Goal: Transaction & Acquisition: Purchase product/service

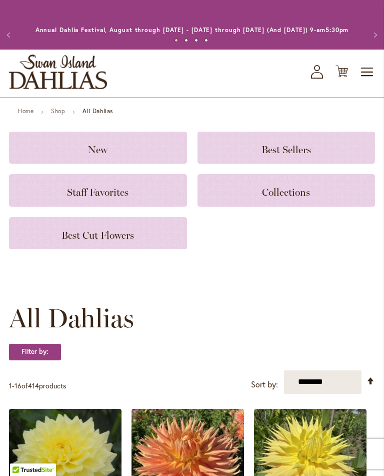
click at [290, 156] on span "Best Sellers" at bounding box center [287, 150] width 50 height 12
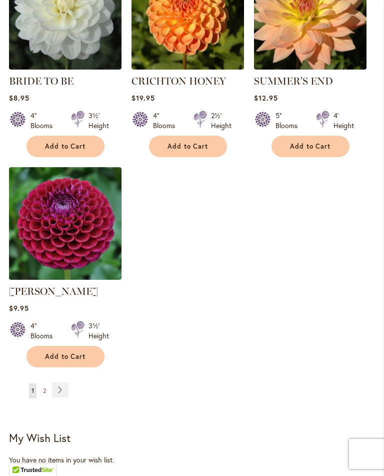
scroll to position [1161, 0]
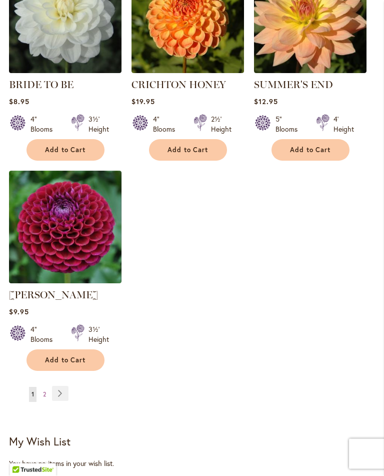
click at [63, 401] on link "Page Next" at bounding box center [60, 393] width 17 height 15
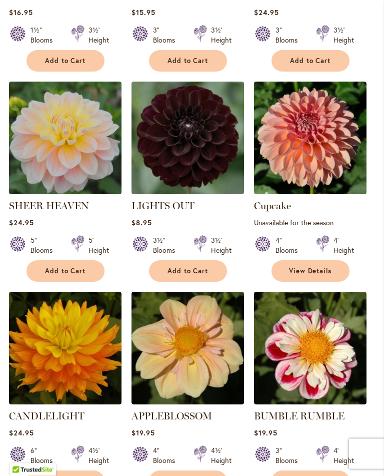
scroll to position [595, 0]
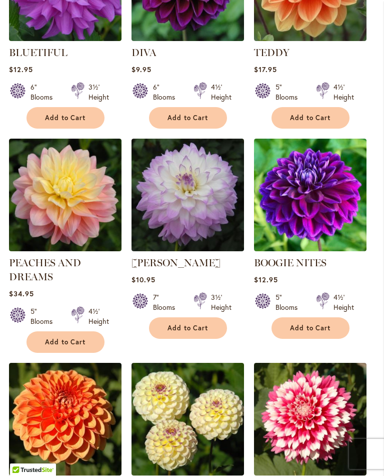
scroll to position [545, 0]
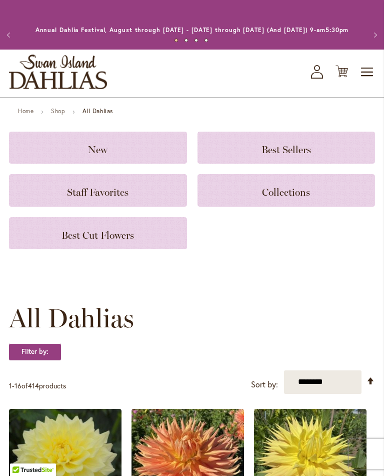
click at [140, 196] on h3 "Staff Favorites" at bounding box center [98, 190] width 154 height 11
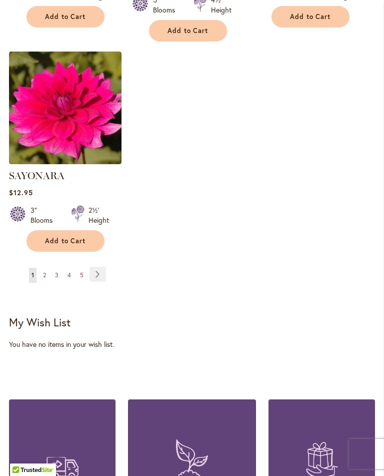
scroll to position [1292, 0]
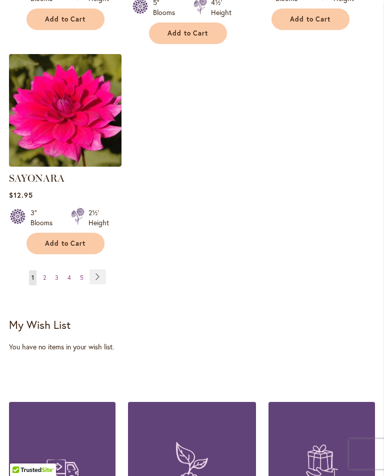
click at [44, 277] on span "2" at bounding box center [44, 278] width 3 height 8
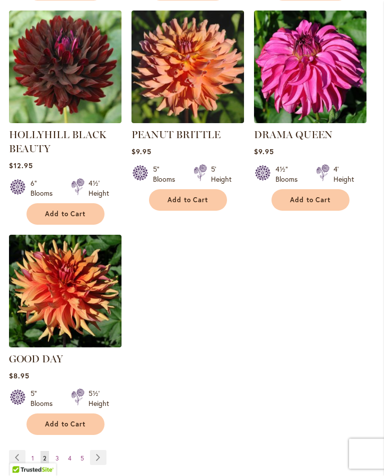
scroll to position [1111, 0]
click at [66, 285] on img at bounding box center [65, 291] width 113 height 113
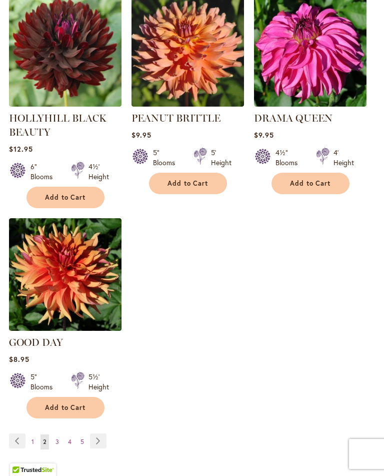
scroll to position [1127, 0]
click at [57, 438] on span "3" at bounding box center [58, 442] width 4 height 8
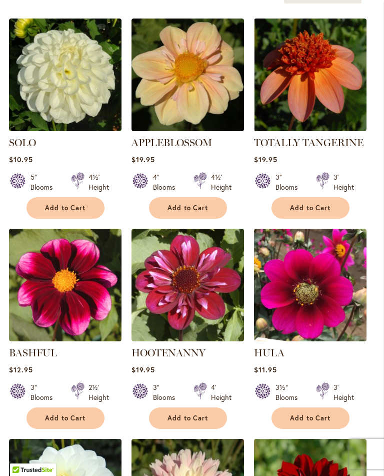
scroll to position [252, 0]
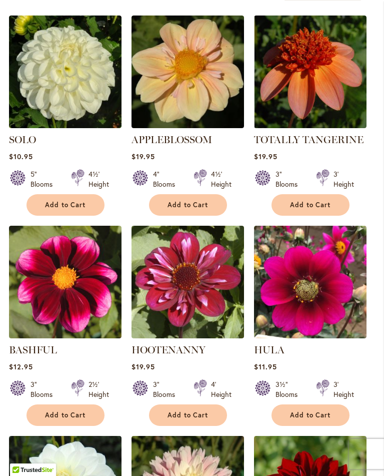
click at [314, 299] on img at bounding box center [310, 282] width 113 height 113
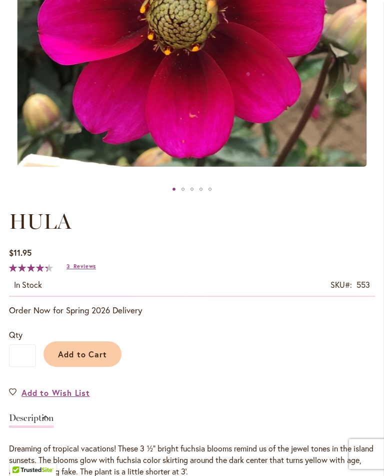
scroll to position [324, 0]
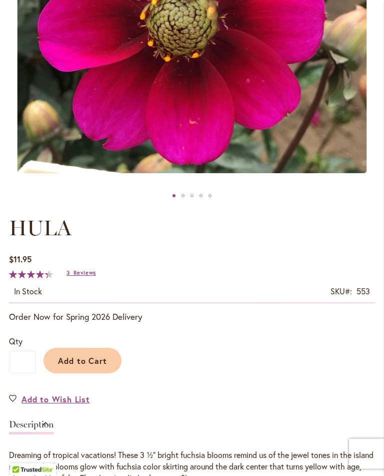
click at [100, 366] on span "Add to Cart" at bounding box center [83, 361] width 50 height 11
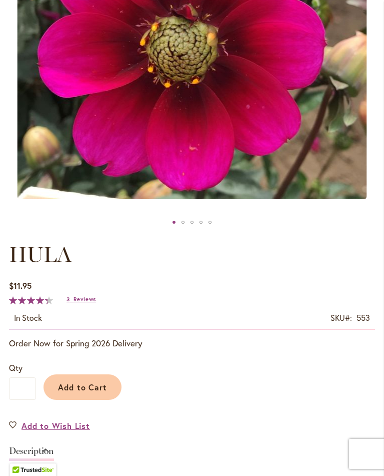
click at [102, 392] on span "Add to Cart" at bounding box center [83, 387] width 50 height 11
click at [105, 392] on span "Add to Cart" at bounding box center [83, 387] width 50 height 11
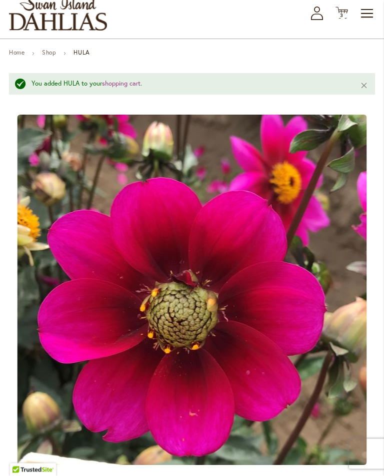
scroll to position [48, 0]
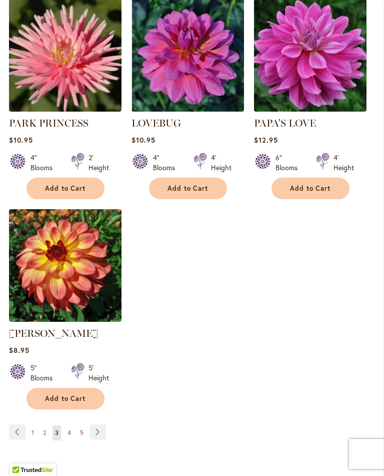
scroll to position [1121, 0]
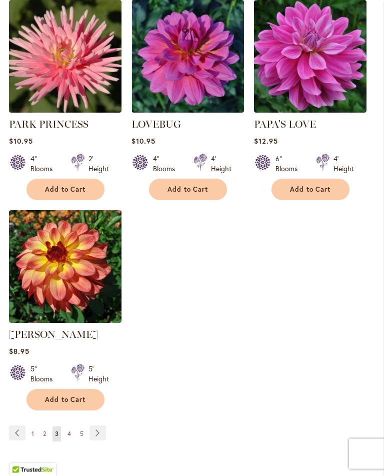
click at [72, 430] on link "Page 4" at bounding box center [69, 434] width 9 height 15
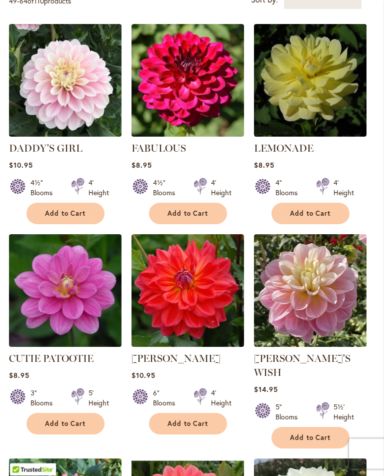
scroll to position [243, 0]
click at [80, 300] on img at bounding box center [65, 290] width 113 height 113
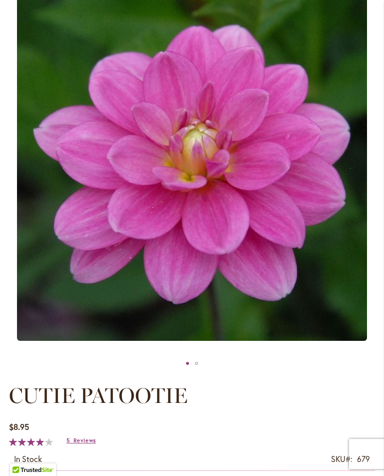
scroll to position [156, 0]
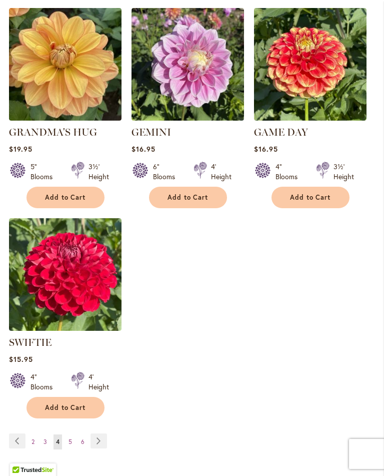
scroll to position [1112, 0]
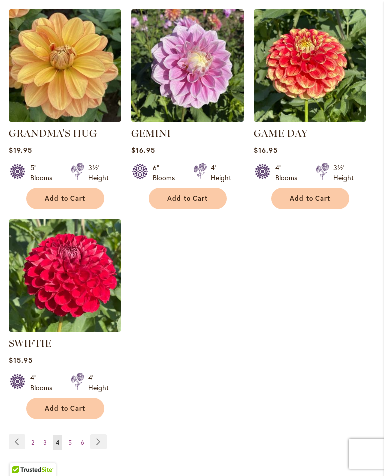
click at [70, 439] on span "5" at bounding box center [71, 443] width 4 height 8
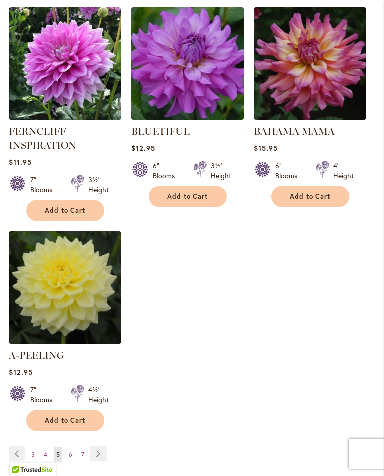
scroll to position [1137, 0]
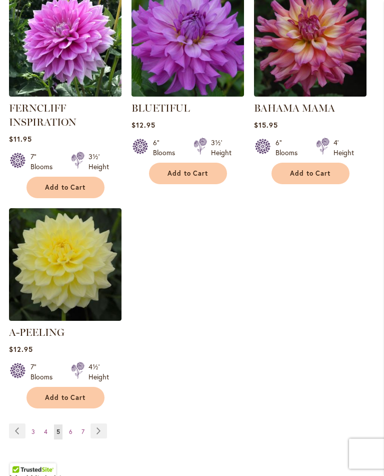
click at [70, 428] on span "6" at bounding box center [71, 432] width 4 height 8
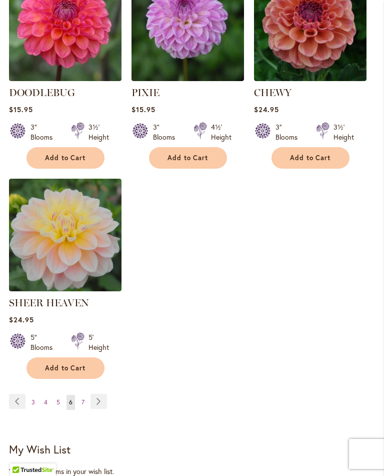
scroll to position [1167, 0]
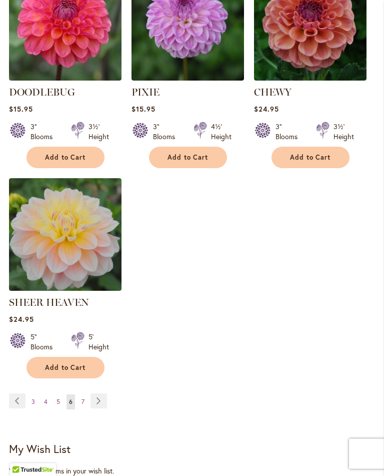
click at [85, 395] on link "Page 7" at bounding box center [83, 402] width 8 height 15
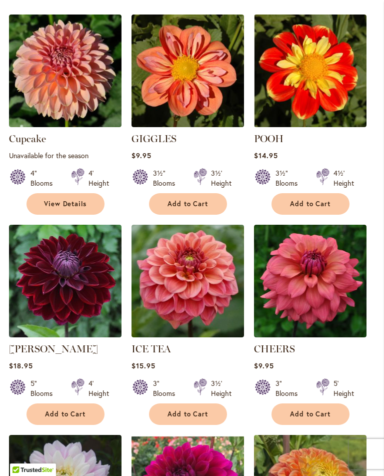
scroll to position [251, 0]
